Goal: Check status: Check status

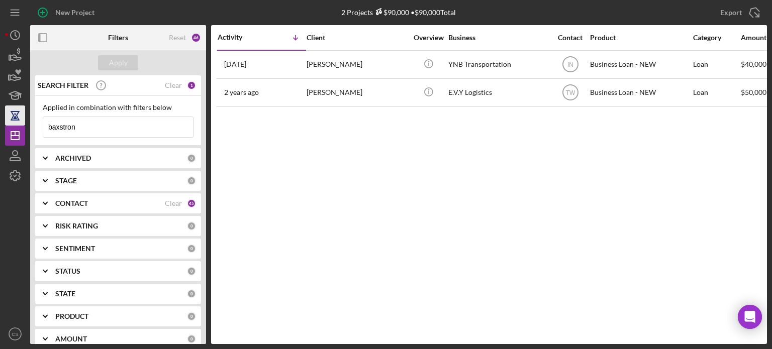
drag, startPoint x: 90, startPoint y: 121, endPoint x: 7, endPoint y: 117, distance: 84.0
click at [7, 117] on div "New Project 2 Projects $90,000 • $90,000 Total baxstron Export Icon/Export Filt…" at bounding box center [386, 172] width 762 height 344
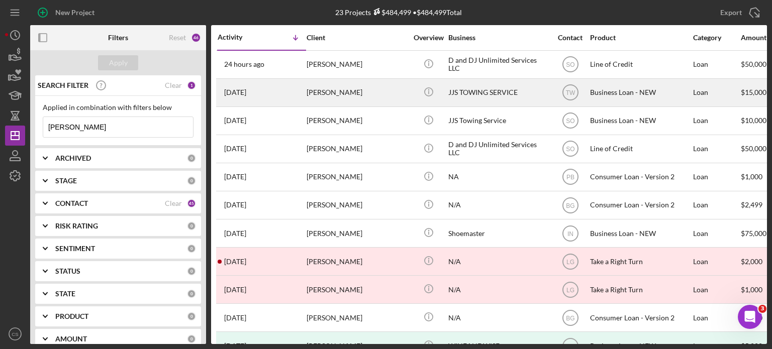
type input "[PERSON_NAME]"
click at [246, 92] on time "[DATE]" at bounding box center [235, 92] width 22 height 8
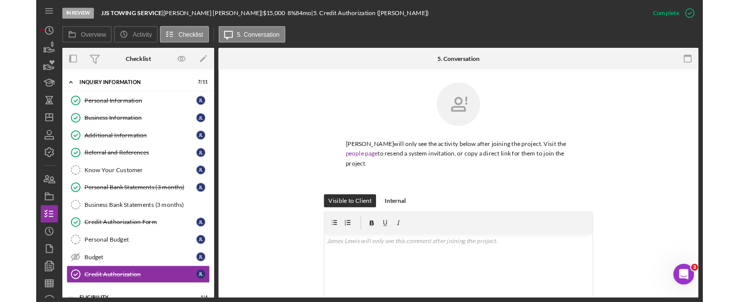
scroll to position [103, 0]
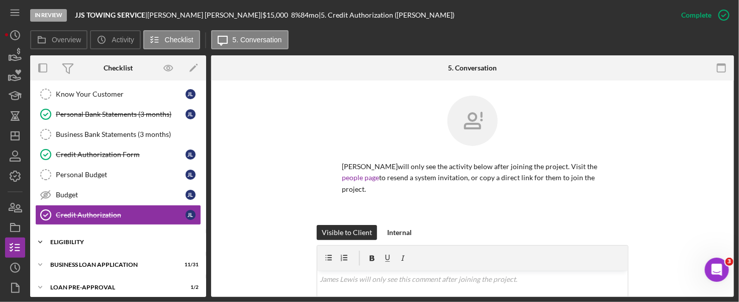
click at [40, 241] on polyline at bounding box center [40, 242] width 3 height 2
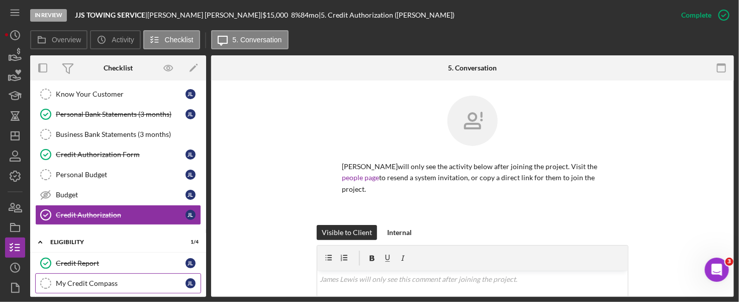
click at [65, 279] on div "My Credit Compass" at bounding box center [121, 283] width 130 height 8
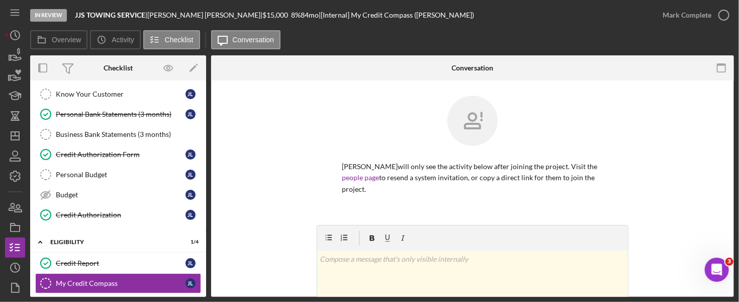
scroll to position [101, 0]
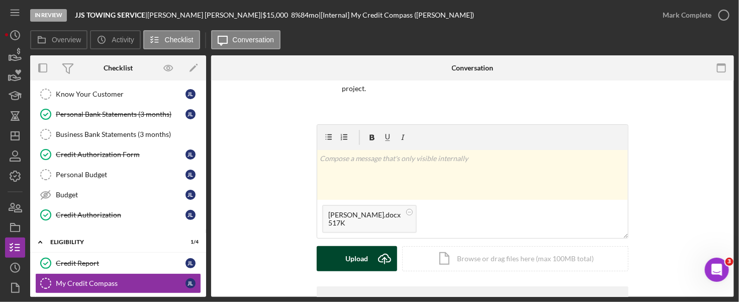
click at [385, 246] on icon "Icon/Upload" at bounding box center [384, 258] width 25 height 25
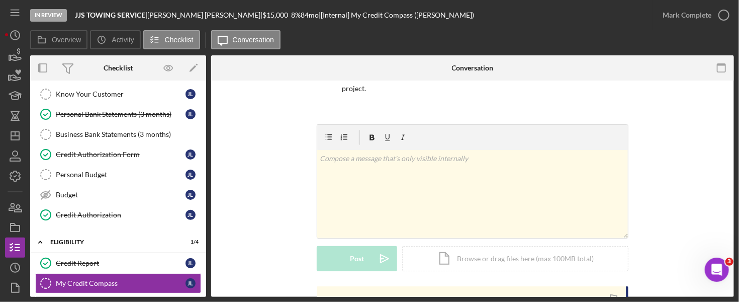
scroll to position [151, 0]
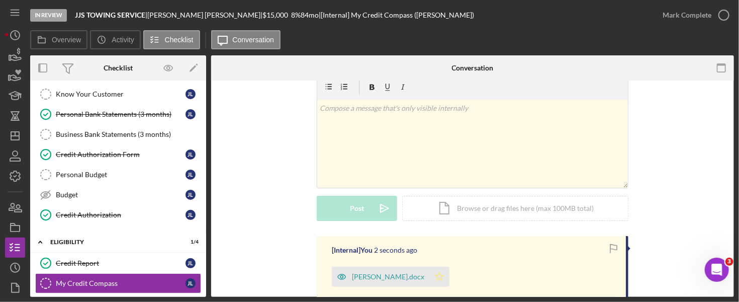
click at [437, 269] on icon "Icon/Star" at bounding box center [439, 276] width 20 height 20
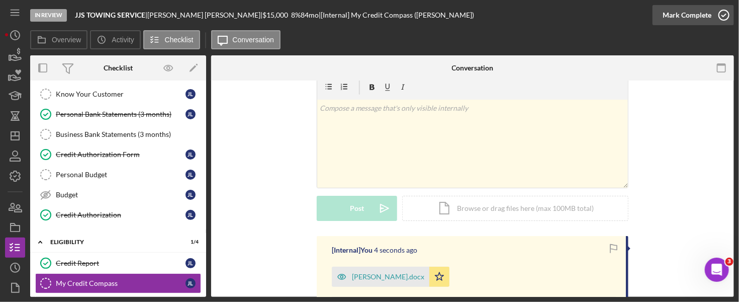
click at [721, 16] on icon "button" at bounding box center [723, 15] width 25 height 25
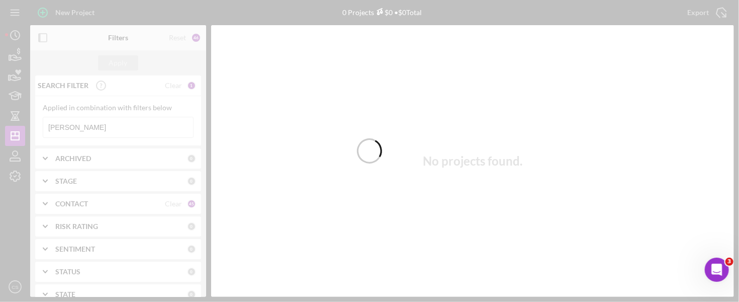
click at [93, 126] on div at bounding box center [369, 151] width 739 height 302
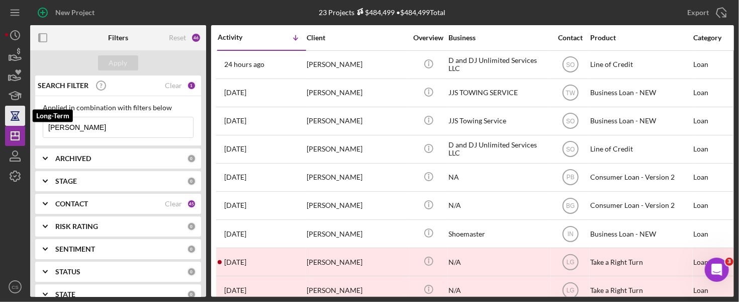
drag, startPoint x: 78, startPoint y: 123, endPoint x: 9, endPoint y: 114, distance: 70.0
click at [9, 114] on div "New Project 23 Projects $484,499 • $484,499 Total [PERSON_NAME] Export Icon/Exp…" at bounding box center [369, 148] width 729 height 297
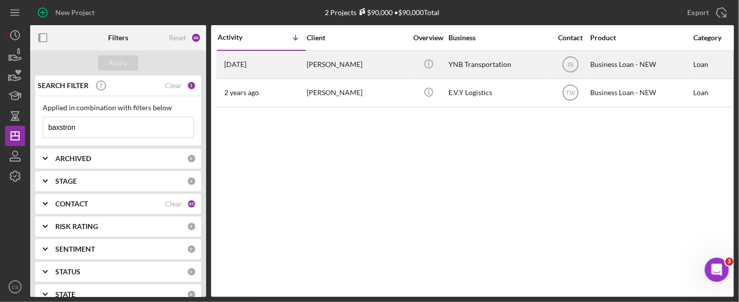
type input "baxstron"
click at [246, 63] on time "[DATE]" at bounding box center [235, 64] width 22 height 8
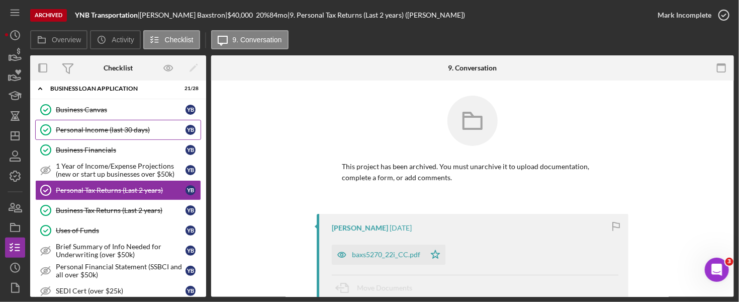
scroll to position [2, 0]
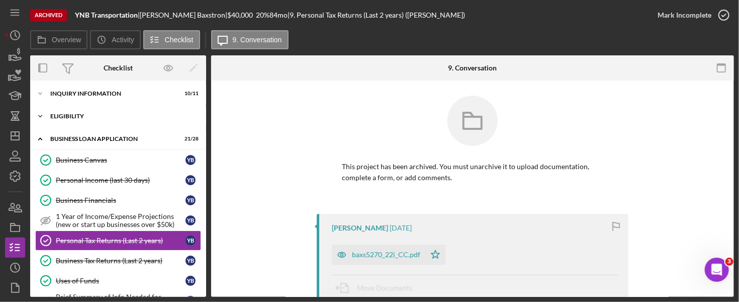
click at [39, 114] on icon "Icon/Expander" at bounding box center [40, 116] width 20 height 20
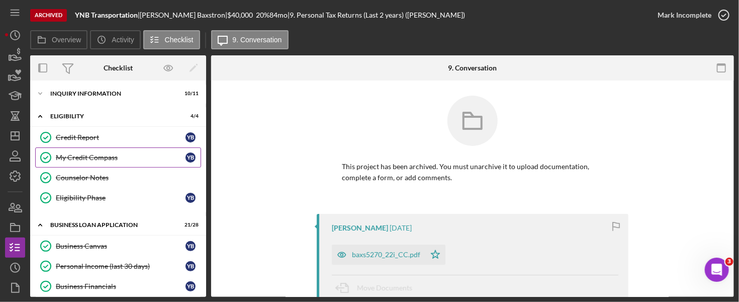
click at [68, 153] on div "My Credit Compass" at bounding box center [121, 157] width 130 height 8
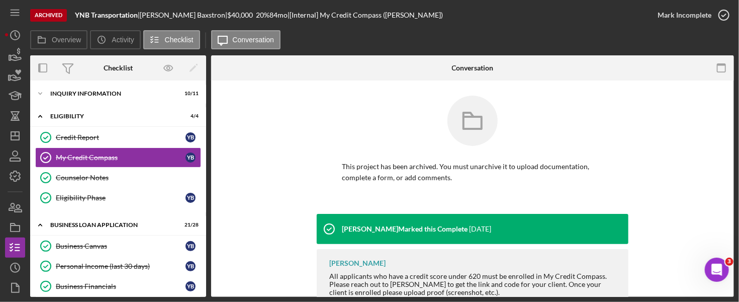
scroll to position [48, 0]
